Goal: Information Seeking & Learning: Learn about a topic

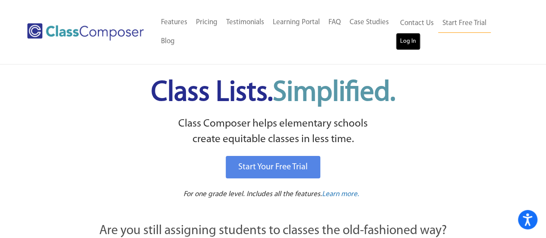
click at [413, 39] on link "Log In" at bounding box center [408, 41] width 25 height 17
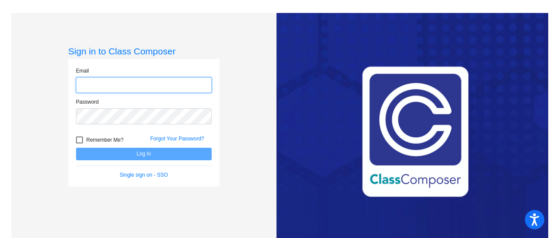
type input "[EMAIL_ADDRESS][DOMAIN_NAME]"
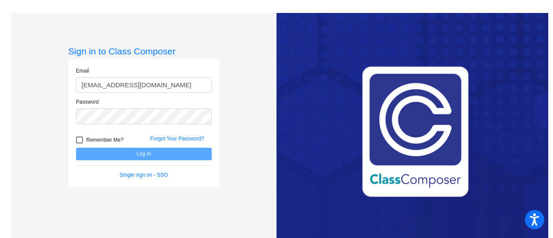
click at [79, 139] on div at bounding box center [79, 139] width 7 height 7
click at [79, 143] on input "Remember Me?" at bounding box center [79, 143] width 0 height 0
checkbox input "true"
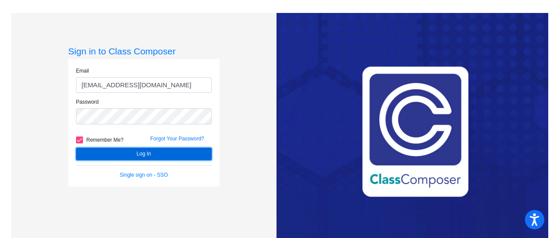
click at [108, 152] on button "Log In" at bounding box center [144, 154] width 136 height 13
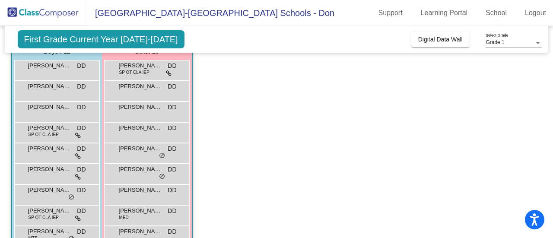
scroll to position [85, 0]
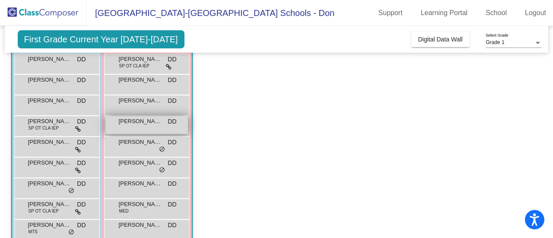
click at [147, 125] on span "[PERSON_NAME]" at bounding box center [140, 121] width 43 height 9
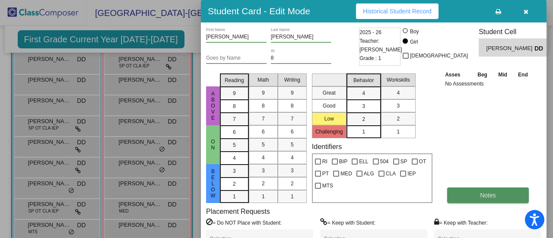
click at [491, 197] on span "Notes" at bounding box center [488, 195] width 16 height 7
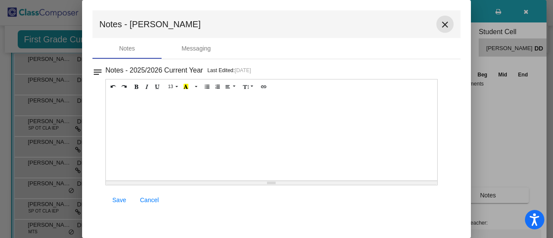
click at [442, 21] on mat-icon "close" at bounding box center [445, 24] width 10 height 10
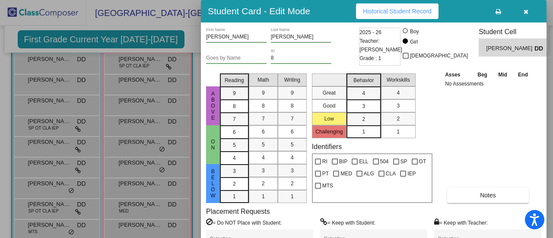
click at [146, 75] on div at bounding box center [276, 119] width 553 height 238
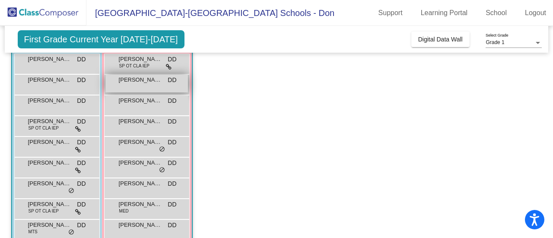
click at [143, 83] on span "[PERSON_NAME]" at bounding box center [140, 80] width 43 height 9
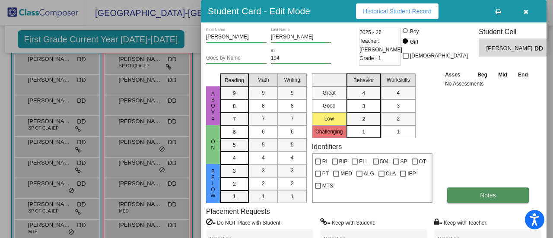
click at [496, 196] on button "Notes" at bounding box center [488, 195] width 82 height 16
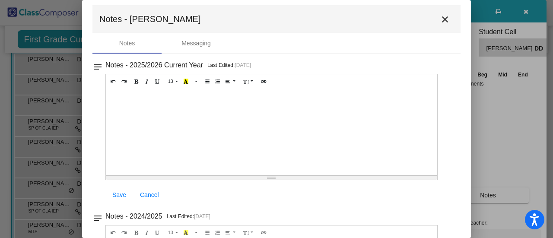
scroll to position [0, 0]
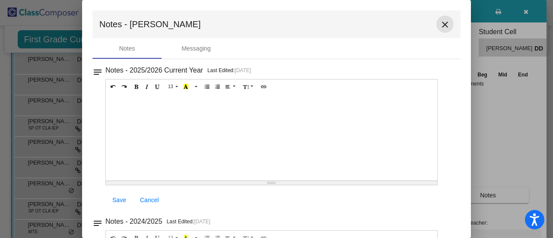
click at [440, 22] on mat-icon "close" at bounding box center [445, 24] width 10 height 10
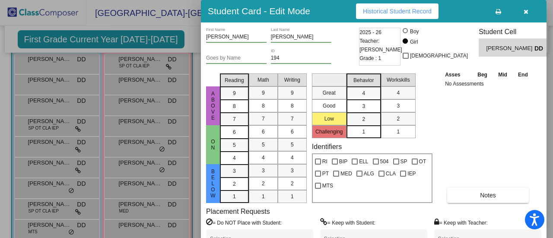
click at [136, 203] on div at bounding box center [276, 119] width 553 height 238
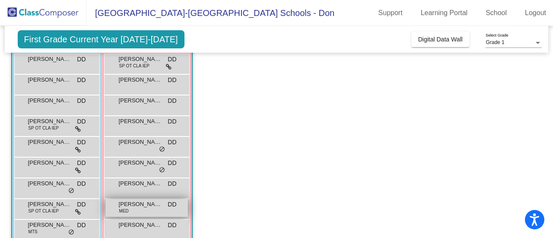
click at [136, 202] on span "[PERSON_NAME]" at bounding box center [140, 204] width 43 height 9
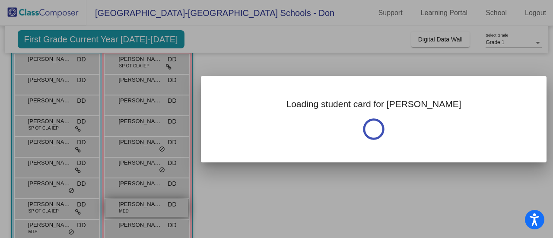
click at [136, 202] on div at bounding box center [276, 119] width 553 height 238
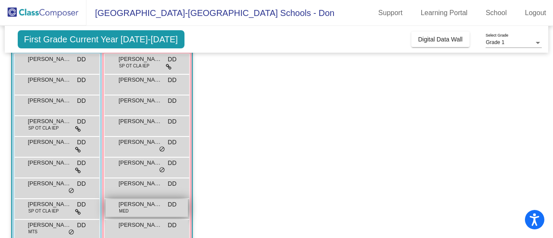
click at [139, 207] on span "[PERSON_NAME]" at bounding box center [140, 204] width 43 height 9
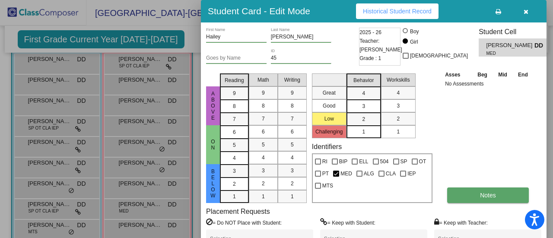
click at [500, 194] on button "Notes" at bounding box center [488, 195] width 82 height 16
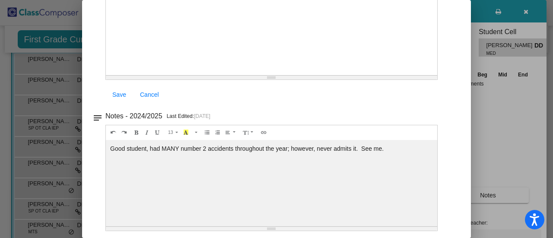
scroll to position [105, 0]
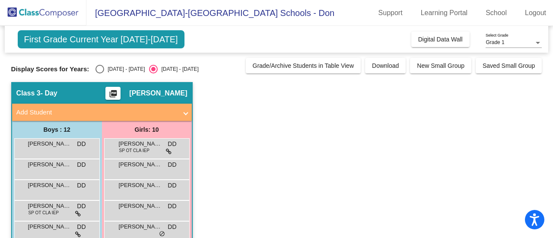
click at [520, 131] on app-classroom "Class 3 - Day picture_as_pdf [PERSON_NAME] Add Student First Name Last Name Stu…" at bounding box center [276, 241] width 531 height 319
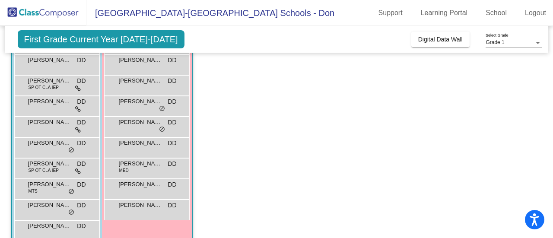
scroll to position [126, 0]
click at [146, 168] on div "[PERSON_NAME] MED DD lock do_not_disturb_alt" at bounding box center [146, 167] width 82 height 18
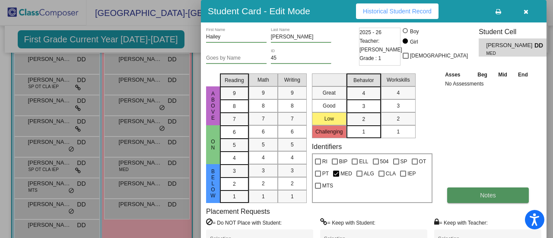
click at [481, 196] on span "Notes" at bounding box center [488, 195] width 16 height 7
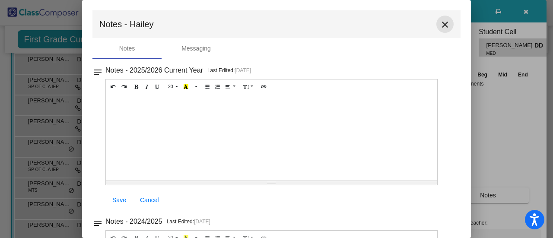
click at [440, 26] on mat-icon "close" at bounding box center [445, 24] width 10 height 10
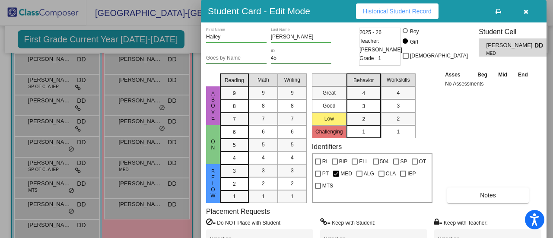
click at [143, 168] on div at bounding box center [276, 119] width 553 height 238
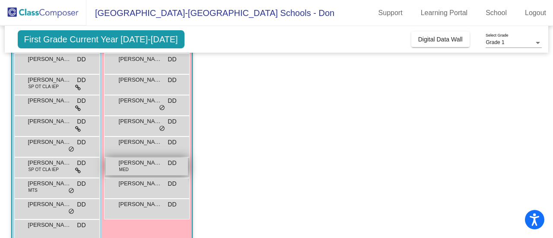
click at [133, 164] on span "[PERSON_NAME]" at bounding box center [140, 163] width 43 height 9
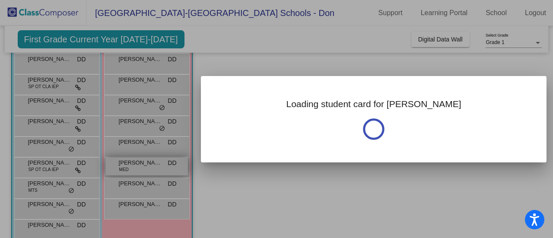
click at [133, 164] on div at bounding box center [276, 119] width 553 height 238
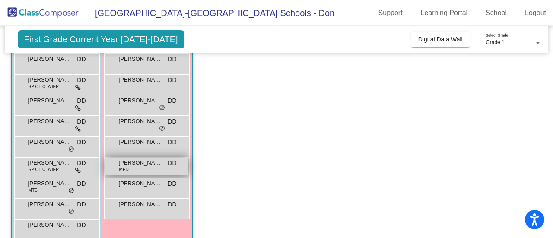
click at [136, 167] on div "[PERSON_NAME] MED DD lock do_not_disturb_alt" at bounding box center [146, 167] width 82 height 18
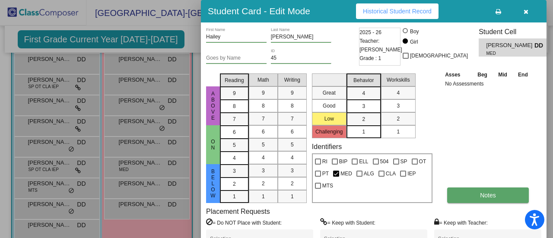
click at [495, 190] on button "Notes" at bounding box center [488, 195] width 82 height 16
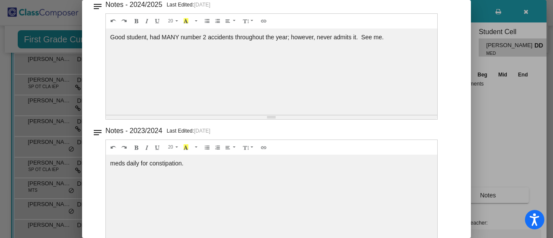
scroll to position [233, 0]
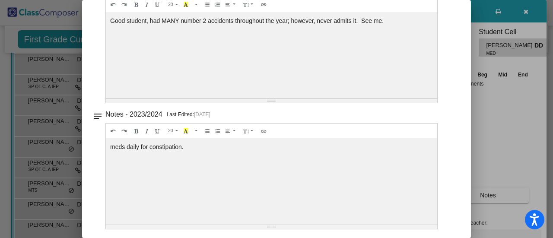
drag, startPoint x: 464, startPoint y: 168, endPoint x: 467, endPoint y: 110, distance: 57.9
click at [467, 110] on mat-dialog-container "Notes - Hailey close Notes Messaging notes Notes - 2025/2026 Current Year Last …" at bounding box center [276, 119] width 389 height 238
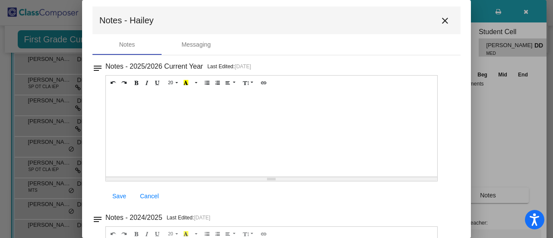
scroll to position [0, 0]
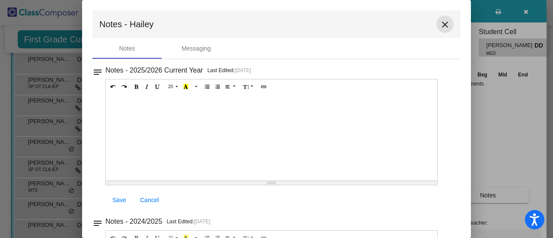
click at [440, 27] on mat-icon "close" at bounding box center [445, 24] width 10 height 10
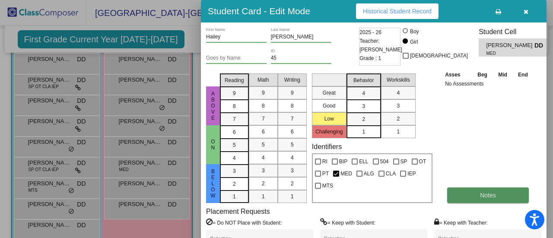
click at [484, 193] on span "Notes" at bounding box center [488, 195] width 16 height 7
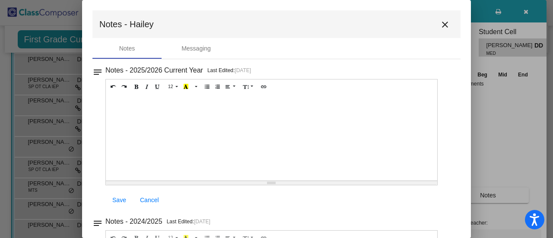
click at [441, 25] on mat-icon "close" at bounding box center [445, 24] width 10 height 10
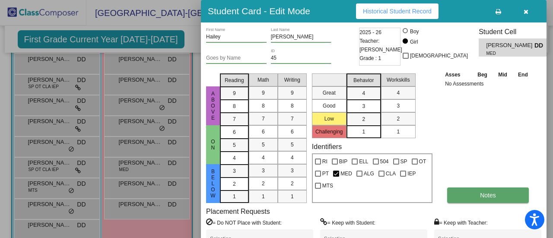
click at [484, 197] on span "Notes" at bounding box center [488, 195] width 16 height 7
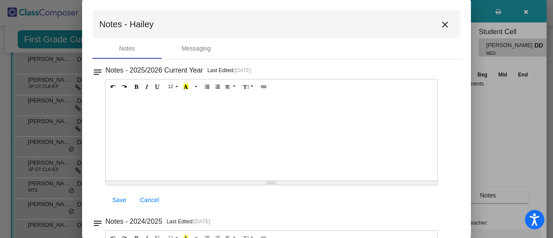
click at [440, 23] on mat-icon "close" at bounding box center [445, 24] width 10 height 10
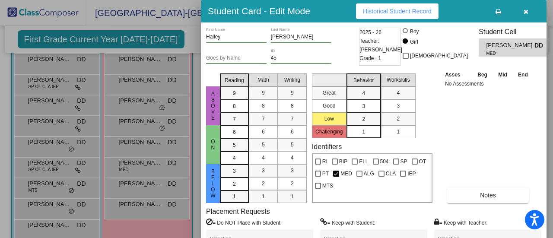
click at [46, 147] on div at bounding box center [276, 119] width 553 height 238
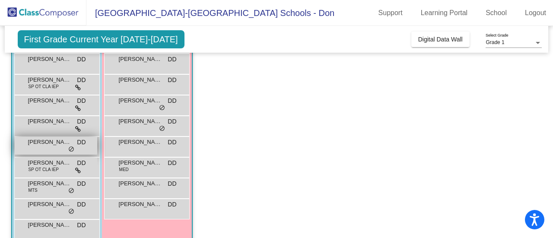
click at [50, 145] on span "[PERSON_NAME]" at bounding box center [49, 142] width 43 height 9
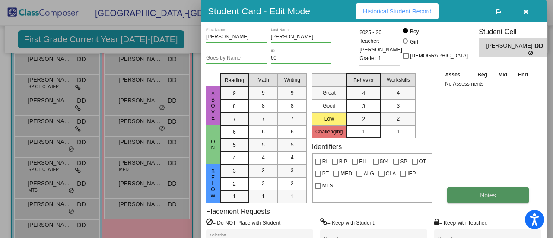
click at [504, 199] on button "Notes" at bounding box center [488, 195] width 82 height 16
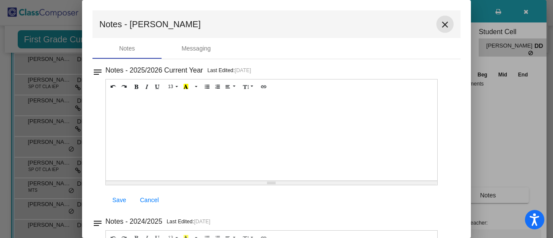
click at [443, 25] on mat-icon "close" at bounding box center [445, 24] width 10 height 10
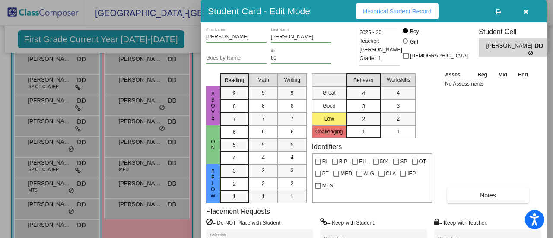
click at [145, 144] on div at bounding box center [276, 119] width 553 height 238
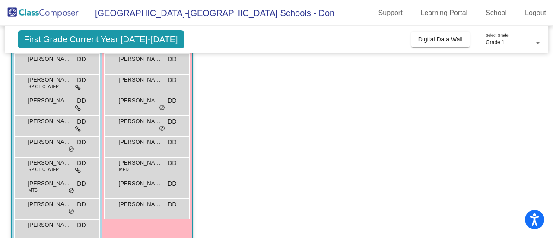
click at [145, 144] on span "[PERSON_NAME]" at bounding box center [140, 142] width 43 height 9
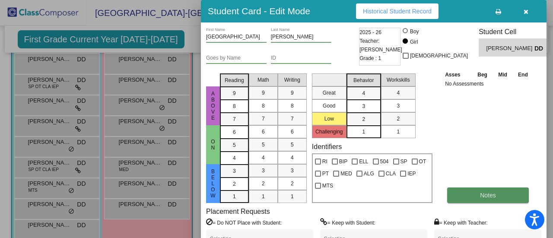
click at [498, 194] on button "Notes" at bounding box center [488, 195] width 82 height 16
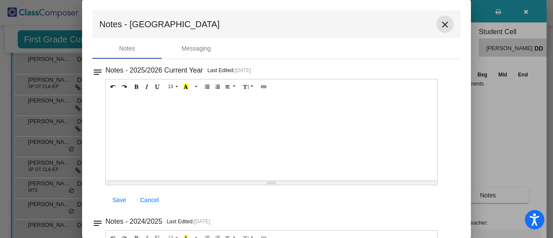
click at [441, 27] on mat-icon "close" at bounding box center [445, 24] width 10 height 10
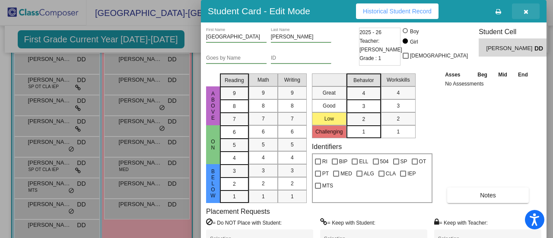
click at [526, 12] on icon "button" at bounding box center [525, 12] width 5 height 6
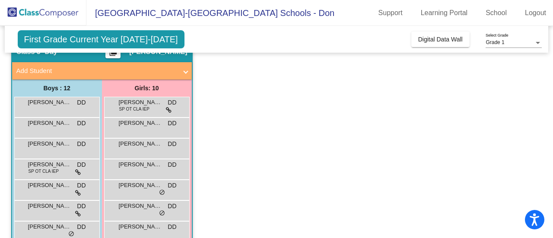
scroll to position [36, 0]
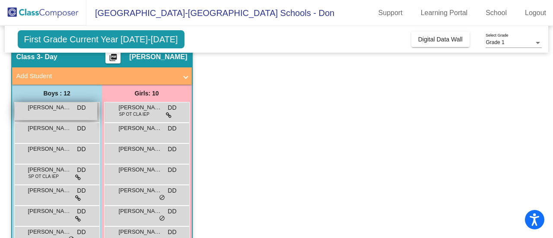
click at [52, 111] on span "[PERSON_NAME]" at bounding box center [49, 107] width 43 height 9
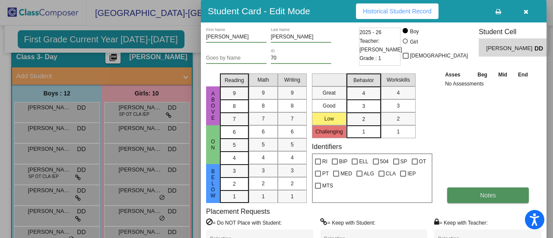
click at [479, 195] on button "Notes" at bounding box center [488, 195] width 82 height 16
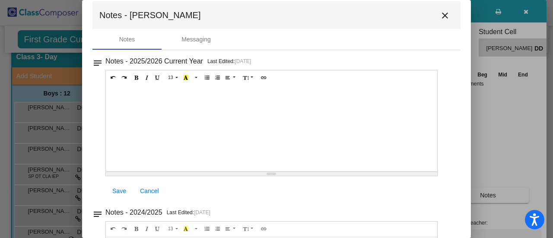
scroll to position [0, 0]
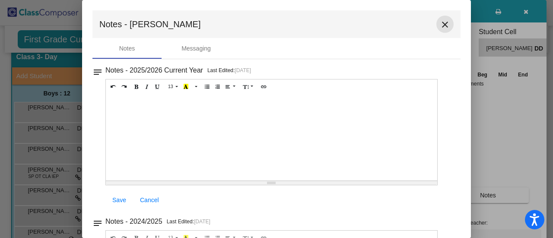
click at [441, 25] on mat-icon "close" at bounding box center [445, 24] width 10 height 10
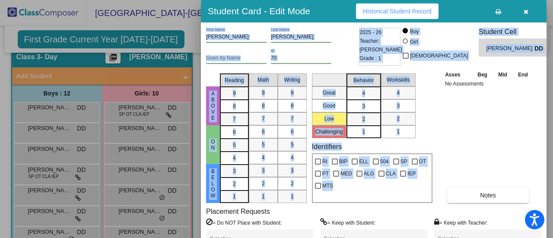
drag, startPoint x: 549, startPoint y: 73, endPoint x: 545, endPoint y: 102, distance: 29.6
click at [545, 102] on div "Student Card - Edit Mode Historical Student Record [PERSON_NAME] First Name [PE…" at bounding box center [276, 119] width 553 height 238
click at [526, 11] on icon "button" at bounding box center [525, 12] width 5 height 6
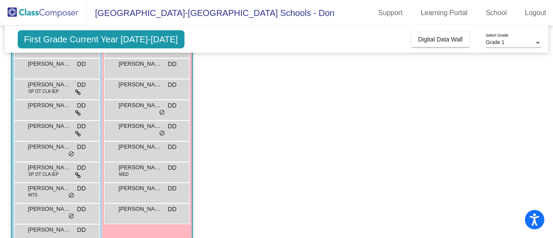
scroll to position [125, 0]
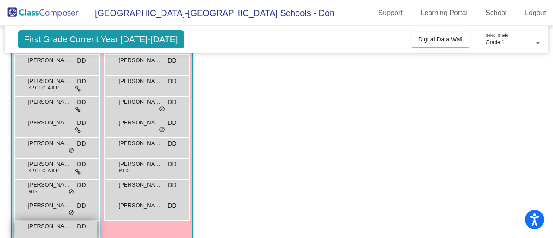
click at [50, 225] on span "[PERSON_NAME]" at bounding box center [49, 226] width 43 height 9
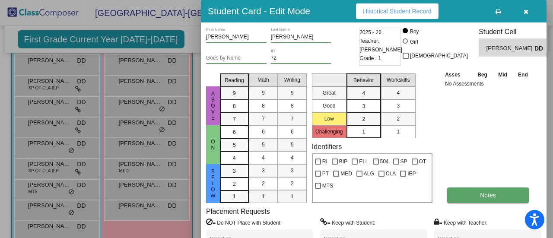
click at [473, 195] on button "Notes" at bounding box center [488, 195] width 82 height 16
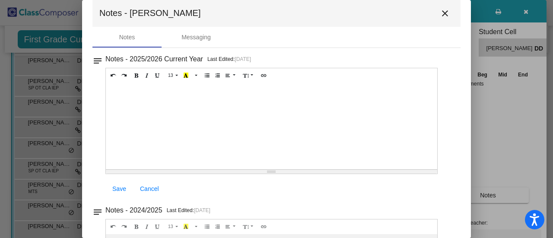
scroll to position [0, 0]
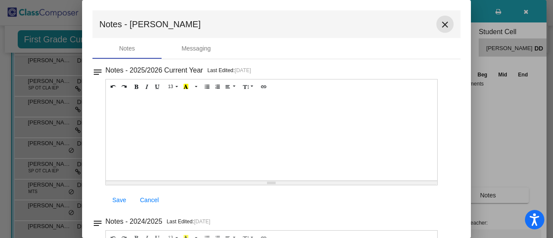
click at [441, 24] on mat-icon "close" at bounding box center [445, 24] width 10 height 10
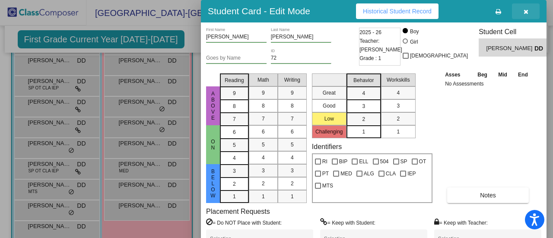
click at [526, 10] on icon "button" at bounding box center [525, 12] width 5 height 6
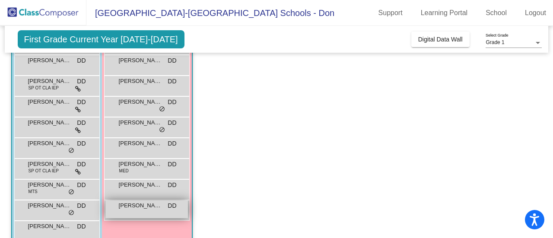
click at [142, 209] on span "[PERSON_NAME]" at bounding box center [140, 205] width 43 height 9
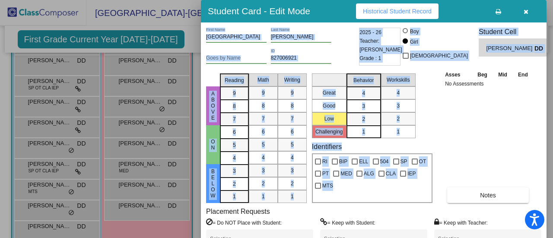
drag, startPoint x: 551, startPoint y: 112, endPoint x: 542, endPoint y: 135, distance: 24.6
click at [542, 135] on div "Student Card - Edit Mode Historical Student Record Madison First Name [PERSON_N…" at bounding box center [276, 119] width 553 height 238
click at [491, 191] on button "Notes" at bounding box center [488, 195] width 82 height 16
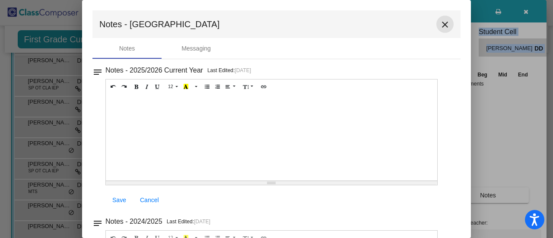
click at [440, 24] on mat-icon "close" at bounding box center [445, 24] width 10 height 10
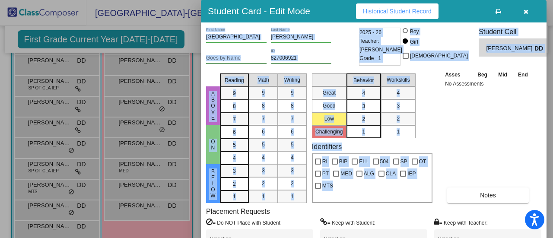
click at [463, 123] on div "Asses Beg Mid End No Assessments Notes" at bounding box center [488, 136] width 91 height 133
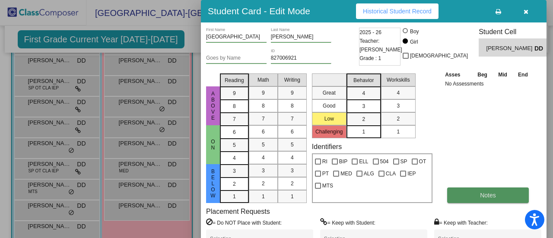
click at [486, 192] on span "Notes" at bounding box center [488, 195] width 16 height 7
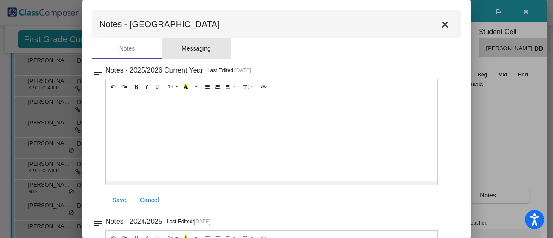
click at [201, 47] on div "Messaging" at bounding box center [195, 48] width 29 height 9
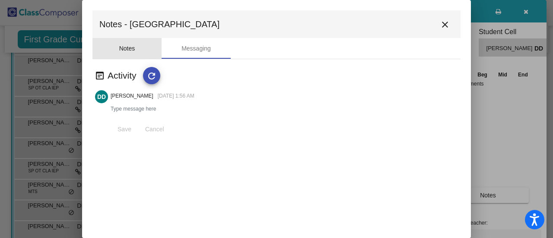
click at [131, 49] on div "Notes" at bounding box center [127, 48] width 16 height 9
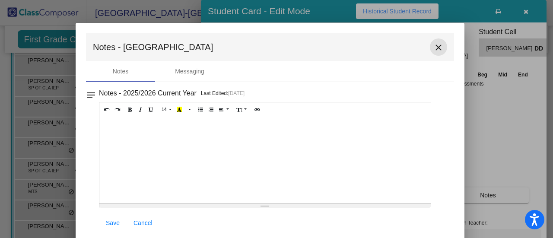
drag, startPoint x: 441, startPoint y: 25, endPoint x: 434, endPoint y: 52, distance: 27.7
click at [434, 52] on mat-icon "close" at bounding box center [438, 47] width 10 height 10
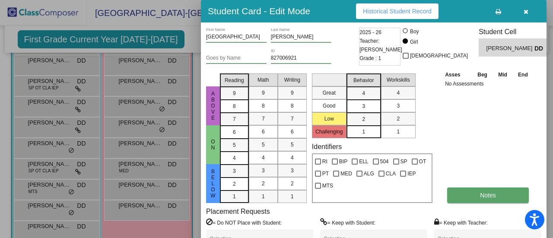
click at [479, 191] on button "Notes" at bounding box center [488, 195] width 82 height 16
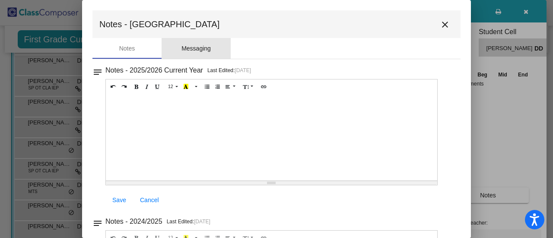
click at [201, 46] on div "Messaging" at bounding box center [195, 48] width 29 height 9
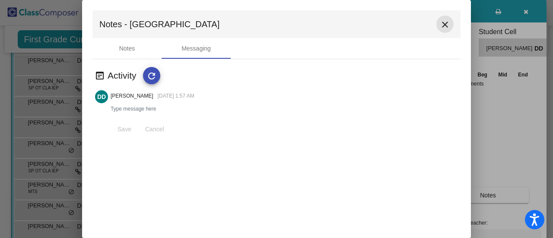
click at [445, 25] on mat-icon "close" at bounding box center [445, 24] width 10 height 10
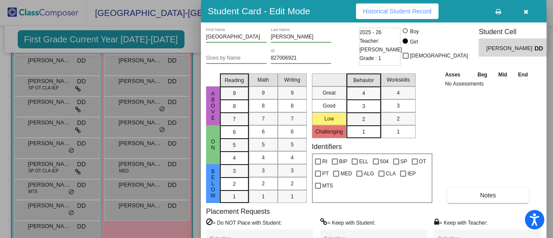
click at [60, 101] on div at bounding box center [276, 119] width 553 height 238
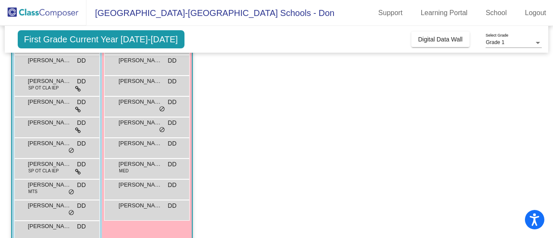
click at [60, 101] on span "[PERSON_NAME]" at bounding box center [49, 102] width 43 height 9
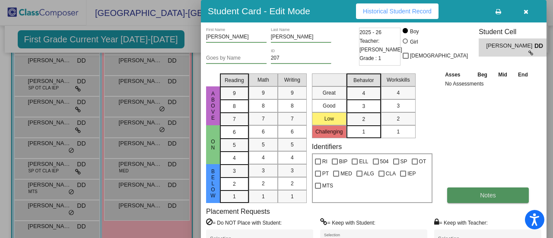
click at [479, 194] on button "Notes" at bounding box center [488, 195] width 82 height 16
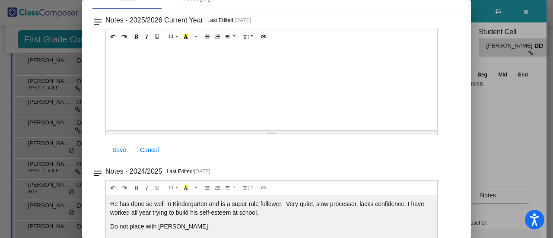
scroll to position [4, 0]
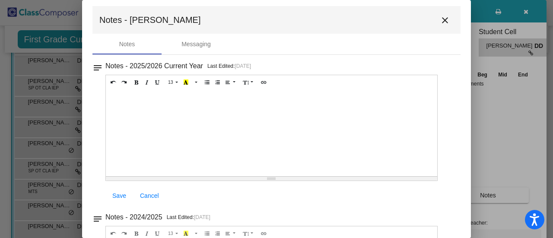
click at [441, 22] on mat-icon "close" at bounding box center [445, 20] width 10 height 10
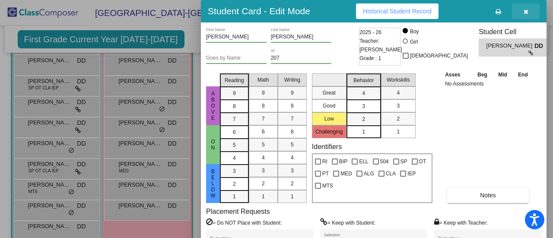
click at [526, 12] on icon "button" at bounding box center [525, 12] width 5 height 6
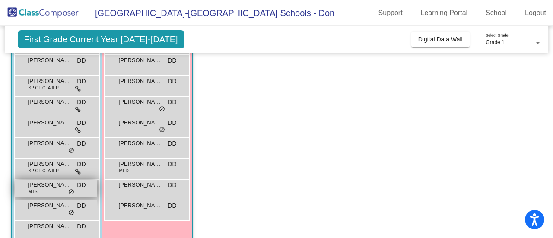
click at [39, 184] on span "[PERSON_NAME]" at bounding box center [49, 185] width 43 height 9
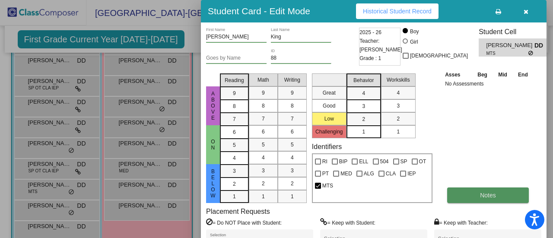
click at [488, 192] on span "Notes" at bounding box center [488, 195] width 16 height 7
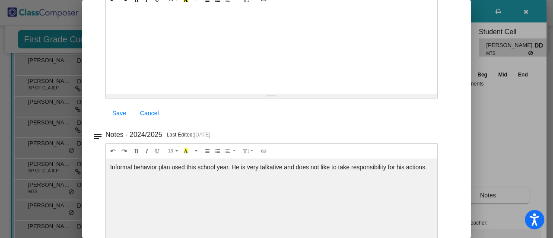
scroll to position [0, 0]
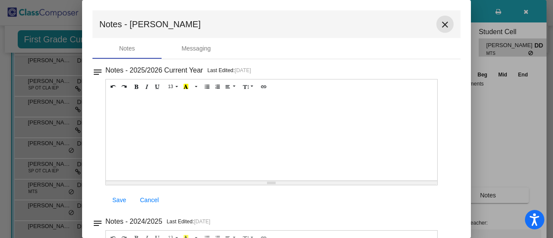
click at [440, 25] on mat-icon "close" at bounding box center [445, 24] width 10 height 10
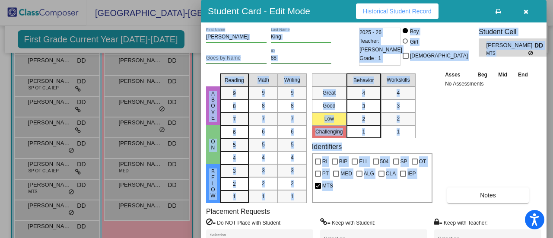
drag, startPoint x: 550, startPoint y: 107, endPoint x: 542, endPoint y: 146, distance: 39.1
click at [542, 146] on div "Student Card - Edit Mode Historical Student Record [PERSON_NAME] First Name [PE…" at bounding box center [276, 119] width 553 height 238
click at [534, 144] on div "Above On Below Reading 9 8 7 6 5 4 3 2 1 Math 9 8 7 6 5 4 3 2 1 Writing 9 8 7 6…" at bounding box center [373, 136] width 335 height 133
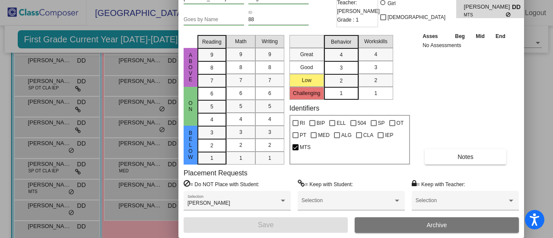
drag, startPoint x: 330, startPoint y: 15, endPoint x: 308, endPoint y: -23, distance: 44.5
click at [308, 0] on html "Accessibility Screen-Reader Guide, Feedback, and Issue Reporting | New window […" at bounding box center [276, 119] width 553 height 238
drag, startPoint x: 504, startPoint y: 100, endPoint x: 491, endPoint y: 92, distance: 15.7
click at [491, 92] on div "Asses Beg Mid End No Assessments Notes" at bounding box center [465, 98] width 91 height 133
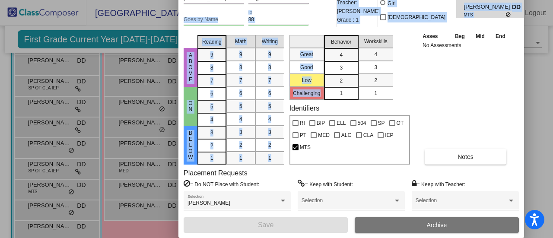
drag, startPoint x: 309, startPoint y: 5, endPoint x: 325, endPoint y: 40, distance: 38.3
click at [325, 40] on div "[PERSON_NAME] First Name [PERSON_NAME] Last Name Goes by Name 88 ID 2025 - 26 T…" at bounding box center [351, 111] width 335 height 244
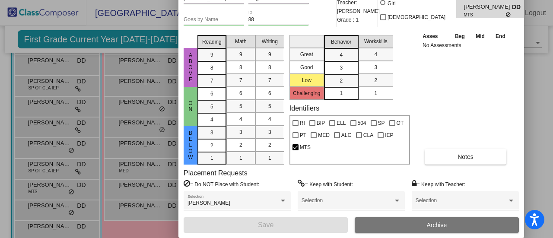
click at [153, 88] on div at bounding box center [276, 119] width 553 height 238
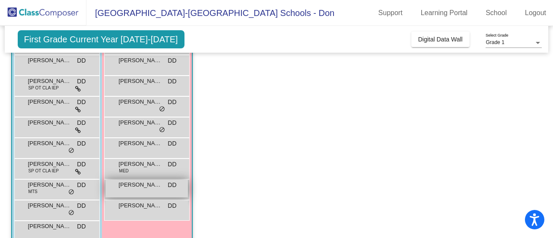
click at [145, 184] on span "[PERSON_NAME]" at bounding box center [140, 185] width 43 height 9
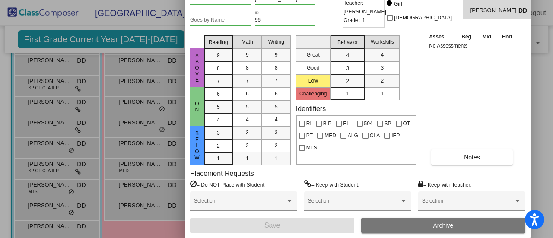
drag, startPoint x: 330, startPoint y: 10, endPoint x: 314, endPoint y: -28, distance: 40.8
click at [314, 0] on html "Accessibility Screen-Reader Guide, Feedback, and Issue Reporting | New window […" at bounding box center [276, 119] width 553 height 238
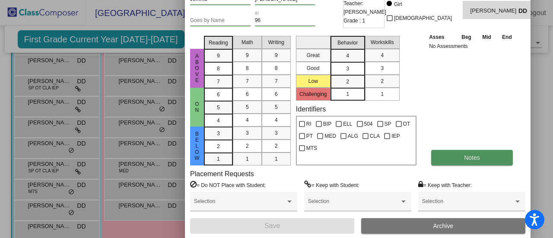
click at [492, 154] on button "Notes" at bounding box center [472, 158] width 82 height 16
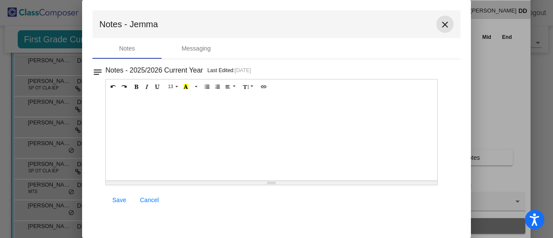
click at [444, 25] on mat-icon "close" at bounding box center [445, 24] width 10 height 10
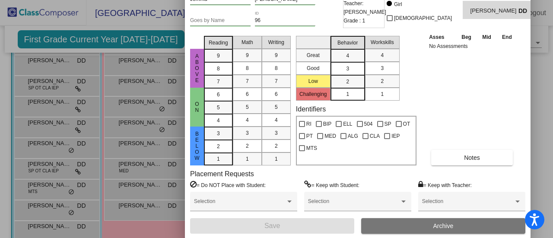
click at [539, 60] on div at bounding box center [276, 119] width 553 height 238
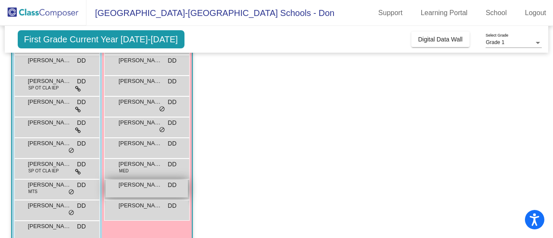
click at [144, 186] on span "[PERSON_NAME]" at bounding box center [140, 185] width 43 height 9
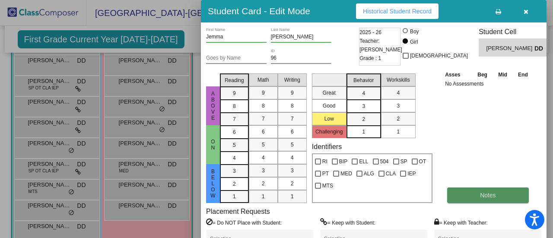
click at [480, 193] on span "Notes" at bounding box center [488, 195] width 16 height 7
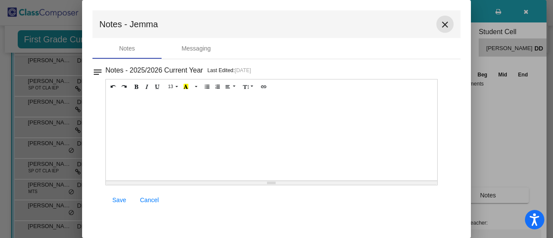
click at [445, 24] on mat-icon "close" at bounding box center [445, 24] width 10 height 10
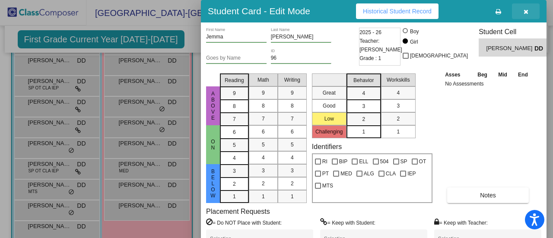
click at [529, 9] on button "button" at bounding box center [526, 11] width 28 height 16
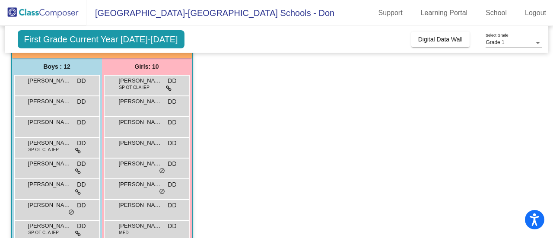
scroll to position [66, 0]
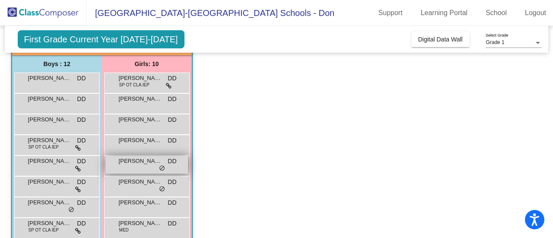
click at [137, 165] on div "[PERSON_NAME] DD lock do_not_disturb_alt" at bounding box center [146, 165] width 82 height 18
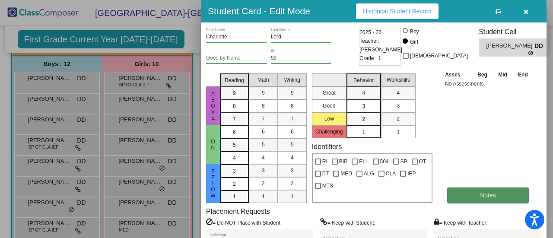
click at [457, 195] on button "Notes" at bounding box center [488, 195] width 82 height 16
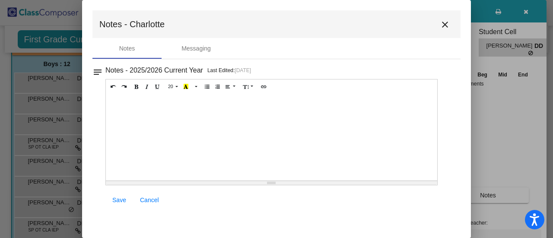
click at [445, 26] on mat-icon "close" at bounding box center [445, 24] width 10 height 10
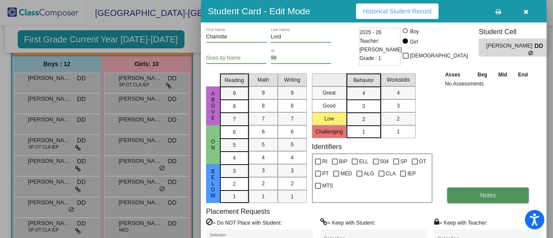
click at [489, 192] on span "Notes" at bounding box center [488, 195] width 16 height 7
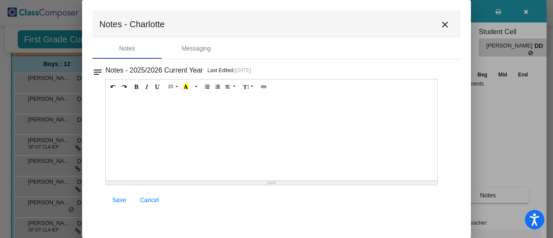
click at [444, 25] on mat-icon "close" at bounding box center [445, 24] width 10 height 10
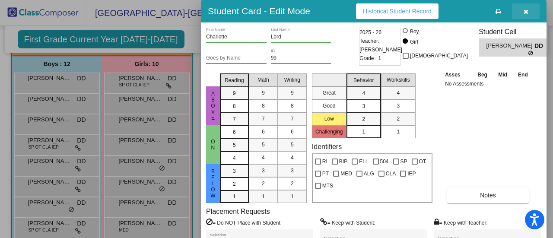
click at [525, 11] on icon "button" at bounding box center [525, 12] width 5 height 6
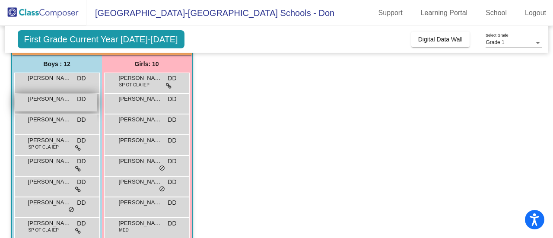
click at [49, 102] on span "[PERSON_NAME]" at bounding box center [49, 99] width 43 height 9
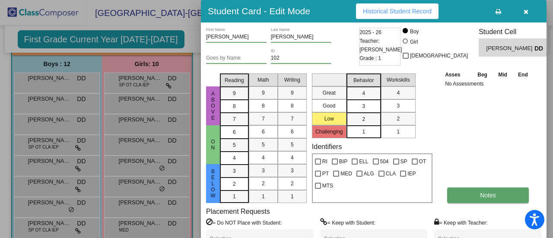
click at [482, 195] on span "Notes" at bounding box center [488, 195] width 16 height 7
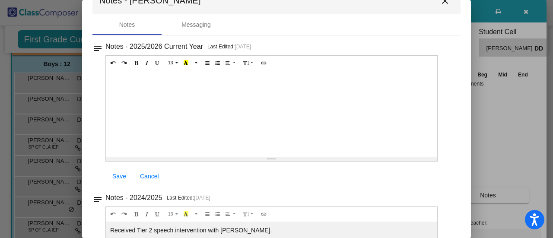
scroll to position [0, 0]
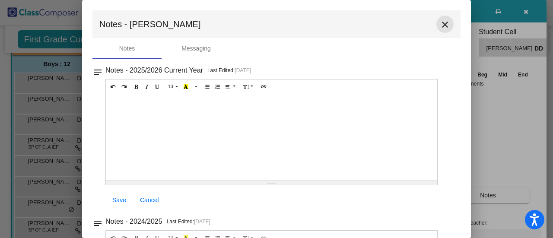
click at [441, 25] on mat-icon "close" at bounding box center [445, 24] width 10 height 10
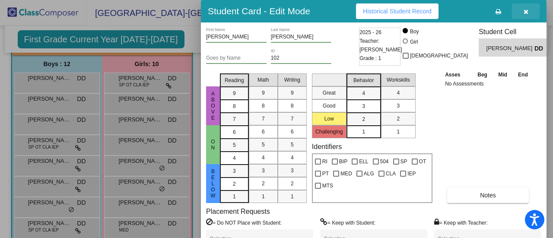
click at [525, 10] on icon "button" at bounding box center [525, 12] width 5 height 6
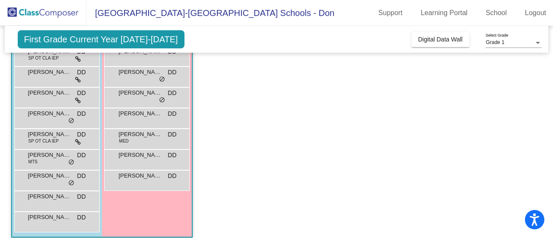
scroll to position [155, 0]
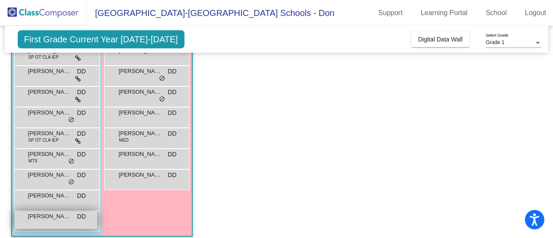
click at [54, 220] on span "[PERSON_NAME]" at bounding box center [49, 216] width 43 height 9
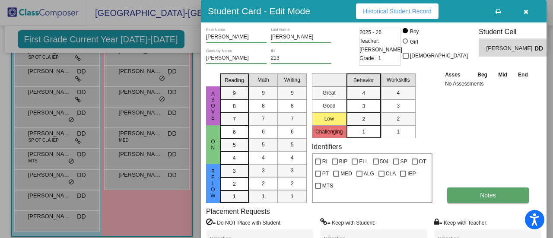
click at [490, 193] on span "Notes" at bounding box center [488, 195] width 16 height 7
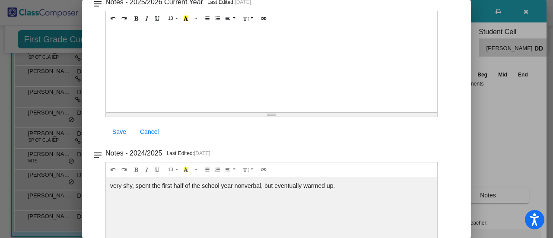
scroll to position [24, 0]
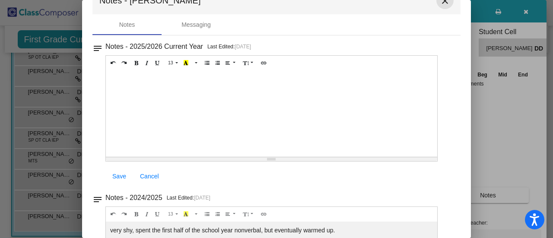
click at [441, 3] on mat-icon "close" at bounding box center [445, 1] width 10 height 10
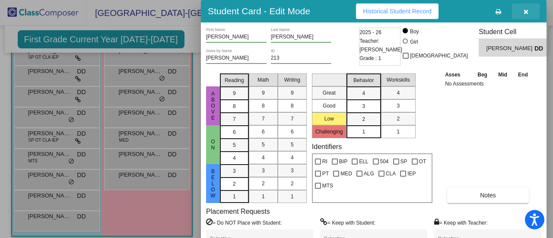
click at [526, 9] on icon "button" at bounding box center [525, 12] width 5 height 6
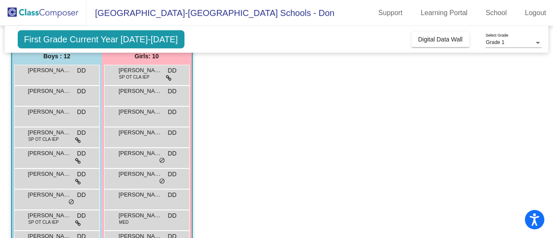
scroll to position [72, 0]
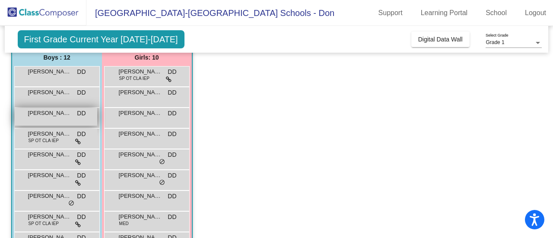
click at [52, 112] on span "[PERSON_NAME]" at bounding box center [49, 113] width 43 height 9
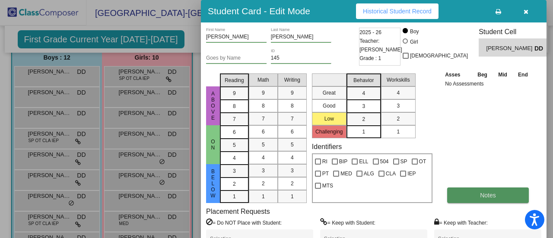
click at [491, 196] on span "Notes" at bounding box center [488, 195] width 16 height 7
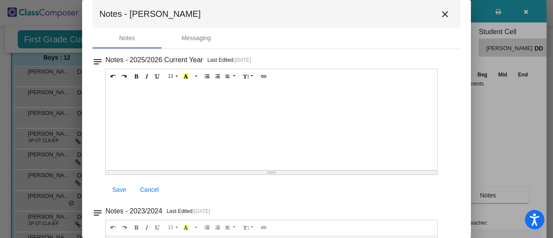
scroll to position [0, 0]
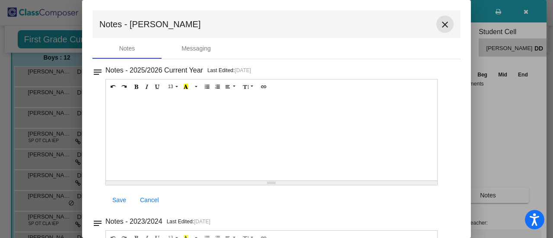
click at [440, 28] on mat-icon "close" at bounding box center [445, 24] width 10 height 10
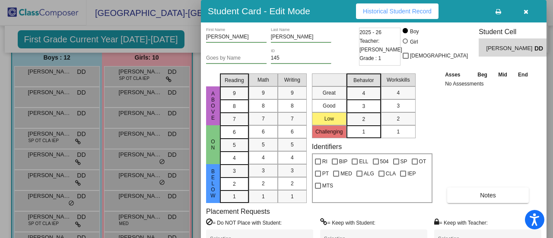
click at [527, 10] on icon "button" at bounding box center [525, 12] width 5 height 6
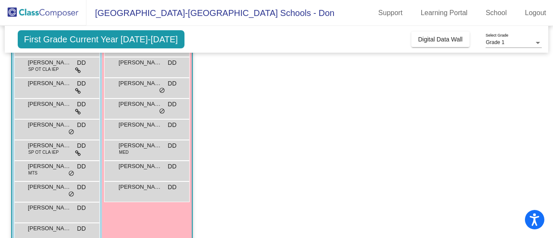
scroll to position [138, 0]
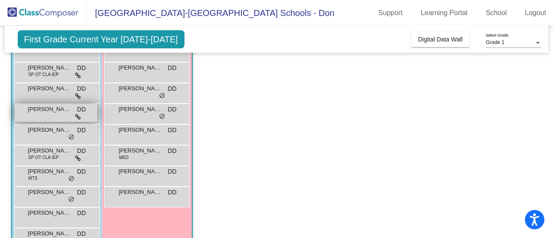
click at [60, 114] on div "[PERSON_NAME] DD lock do_not_disturb_alt" at bounding box center [56, 113] width 82 height 18
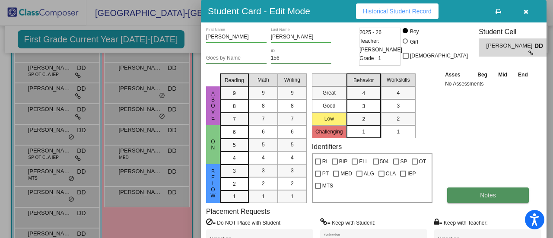
click at [485, 196] on span "Notes" at bounding box center [488, 195] width 16 height 7
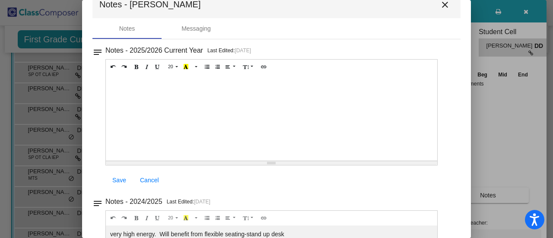
scroll to position [0, 0]
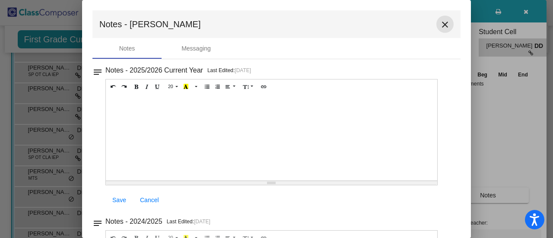
click at [440, 25] on mat-icon "close" at bounding box center [445, 24] width 10 height 10
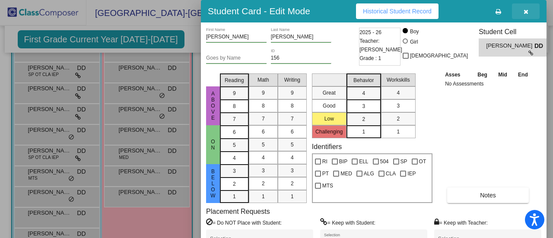
click at [526, 11] on icon "button" at bounding box center [525, 12] width 5 height 6
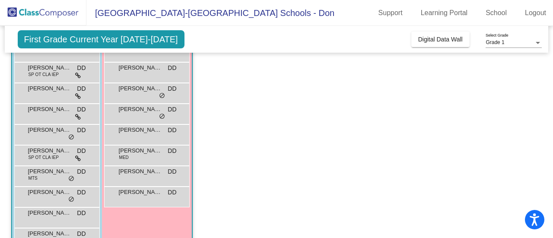
drag, startPoint x: 552, startPoint y: 50, endPoint x: 364, endPoint y: 125, distance: 203.2
click at [364, 125] on app-classroom "Class 3 - Day picture_as_pdf [PERSON_NAME] Add Student First Name Last Name Stu…" at bounding box center [276, 103] width 531 height 319
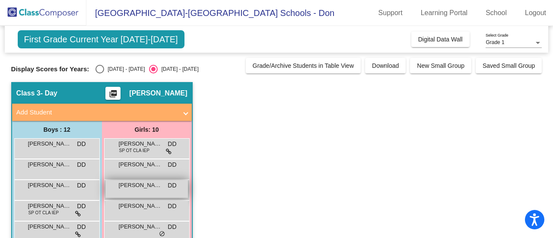
click at [142, 181] on span "[PERSON_NAME]" at bounding box center [140, 185] width 43 height 9
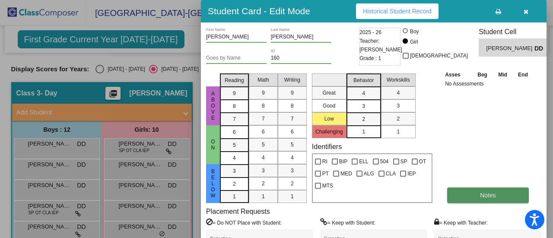
click at [506, 192] on button "Notes" at bounding box center [488, 195] width 82 height 16
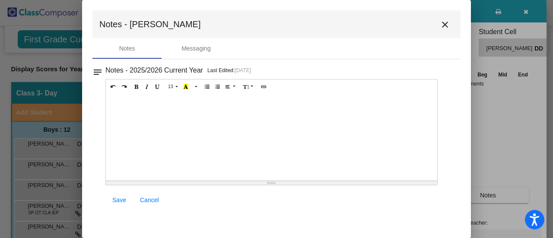
drag, startPoint x: 467, startPoint y: 78, endPoint x: 468, endPoint y: 86, distance: 7.8
click at [468, 86] on mat-dialog-container "Notes - [PERSON_NAME] close Notes Messaging notes Notes - 2025/2026 Current Yea…" at bounding box center [276, 119] width 389 height 238
click at [445, 25] on mat-icon "close" at bounding box center [445, 24] width 10 height 10
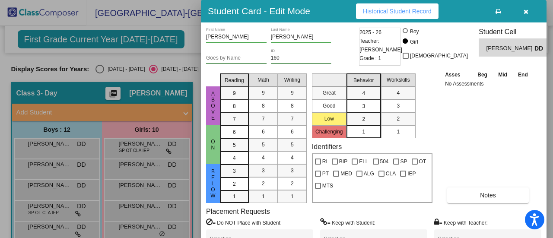
click at [524, 13] on icon "button" at bounding box center [525, 12] width 5 height 6
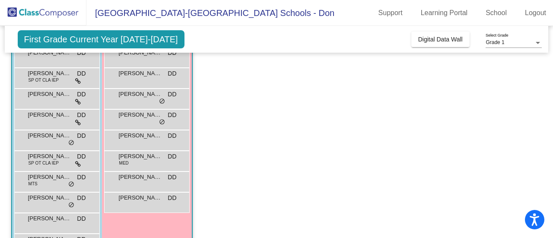
scroll to position [155, 0]
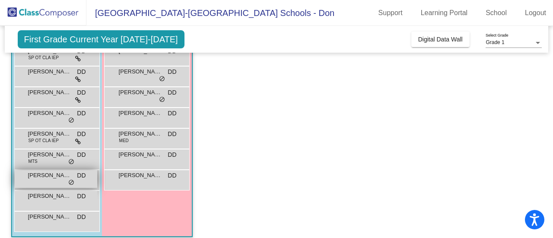
click at [52, 181] on div "[PERSON_NAME] DD lock do_not_disturb_alt" at bounding box center [56, 179] width 82 height 18
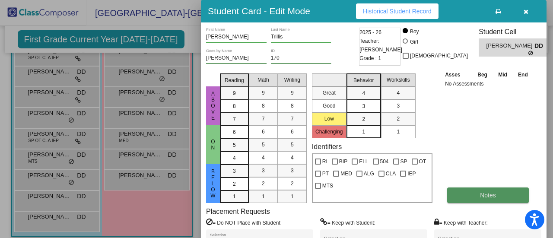
click at [467, 191] on button "Notes" at bounding box center [488, 195] width 82 height 16
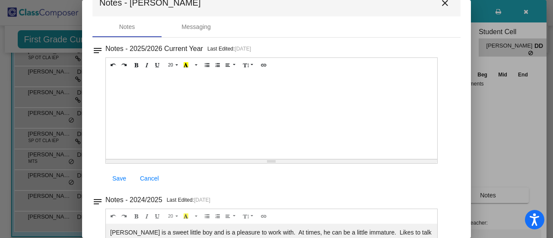
scroll to position [0, 0]
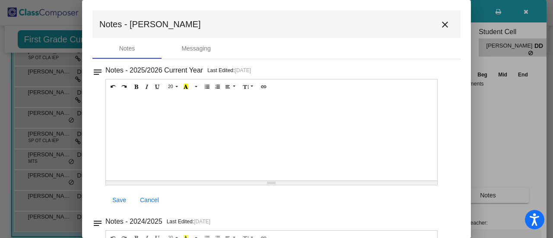
click at [440, 25] on mat-icon "close" at bounding box center [445, 24] width 10 height 10
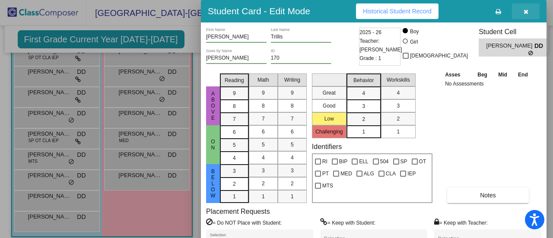
click at [526, 10] on icon "button" at bounding box center [525, 12] width 5 height 6
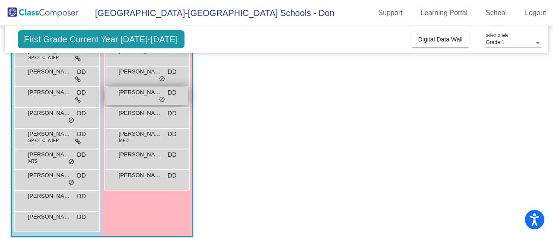
click at [130, 95] on span "[PERSON_NAME]" at bounding box center [140, 92] width 43 height 9
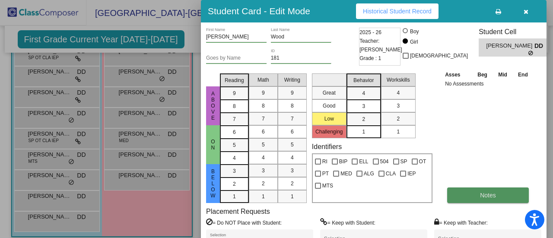
click at [481, 190] on button "Notes" at bounding box center [488, 195] width 82 height 16
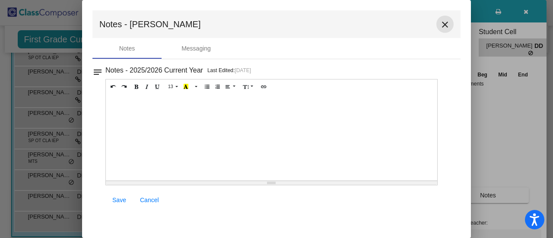
click at [446, 23] on mat-icon "close" at bounding box center [445, 24] width 10 height 10
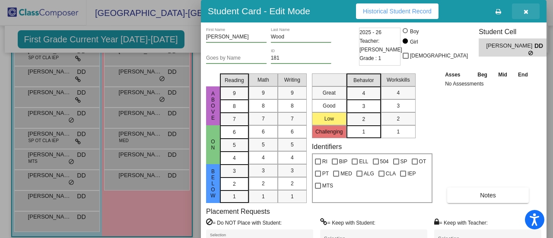
click at [527, 12] on icon "button" at bounding box center [525, 12] width 5 height 6
